Goal: Check status: Check status

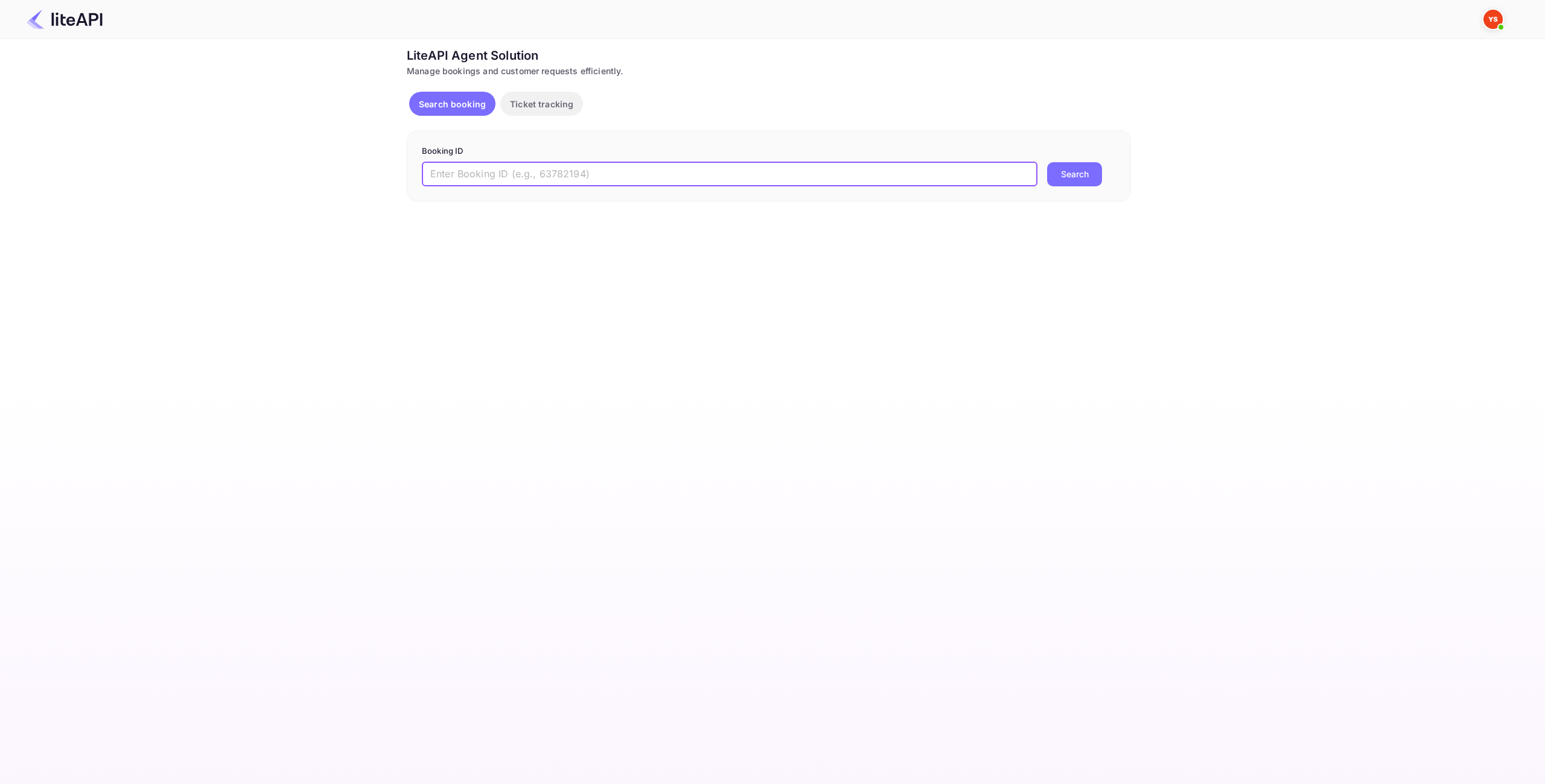
drag, startPoint x: 512, startPoint y: 161, endPoint x: 502, endPoint y: 166, distance: 11.2
click at [511, 165] on input "text" at bounding box center [730, 175] width 615 height 25
paste input "7491109"
type input "7491109"
click at [1085, 175] on button "Search" at bounding box center [1075, 175] width 55 height 25
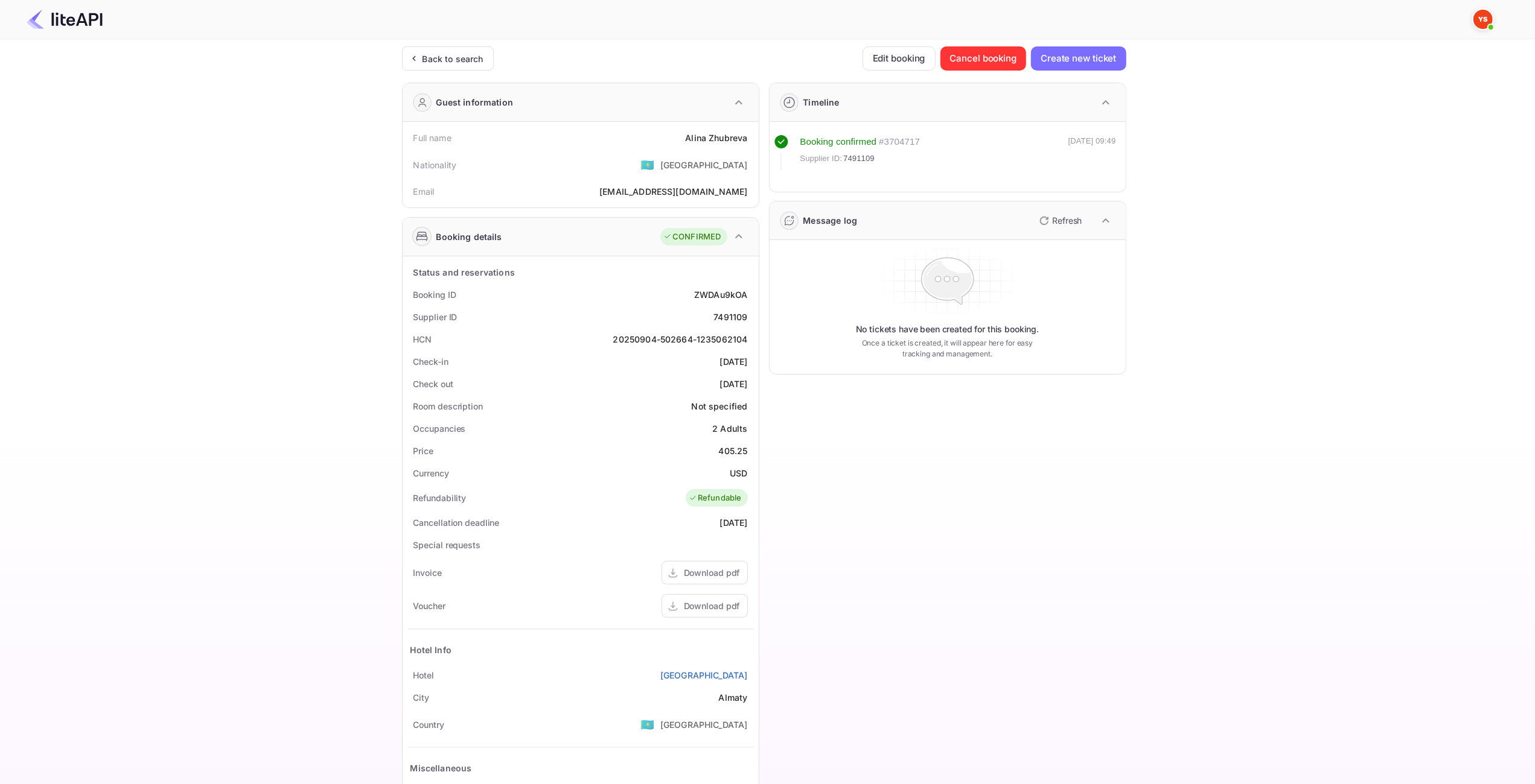
drag, startPoint x: 750, startPoint y: 142, endPoint x: 676, endPoint y: 140, distance: 74.0
drag, startPoint x: 687, startPoint y: 137, endPoint x: 753, endPoint y: 138, distance: 66.0
click at [753, 138] on div "Full name [PERSON_NAME]" at bounding box center [581, 138] width 346 height 23
copy div "[PERSON_NAME]"
click at [741, 449] on div "405.25" at bounding box center [734, 450] width 29 height 12
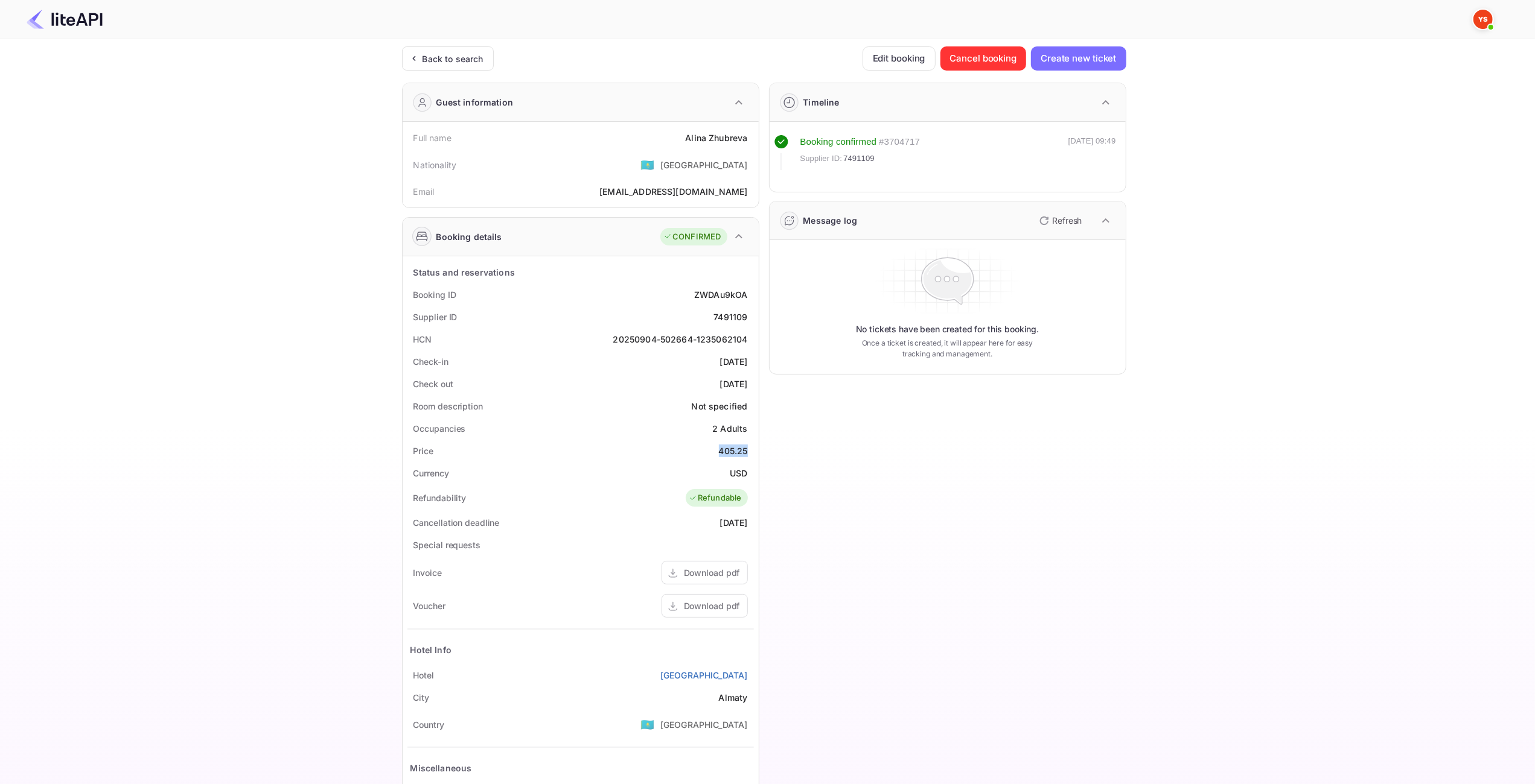
click at [741, 449] on div "405.25" at bounding box center [734, 450] width 29 height 12
copy div "405.25"
